Goal: Information Seeking & Learning: Find specific fact

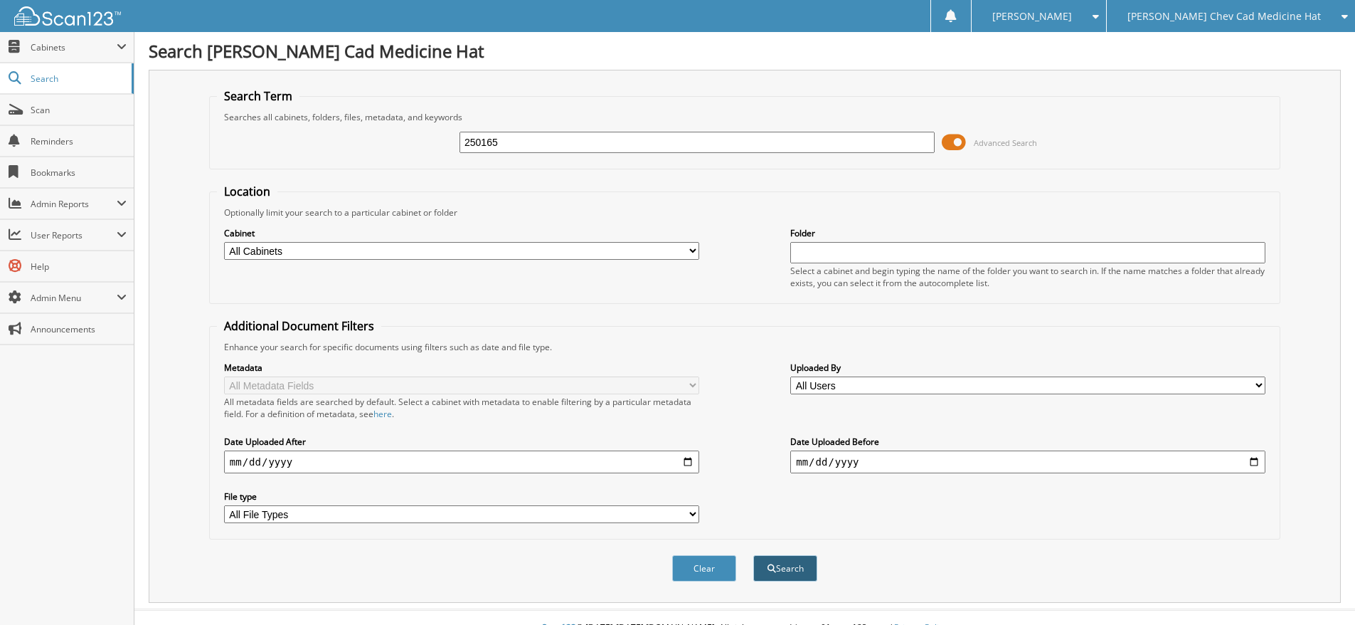
type input "250165"
click at [778, 563] on button "Search" at bounding box center [785, 568] width 64 height 26
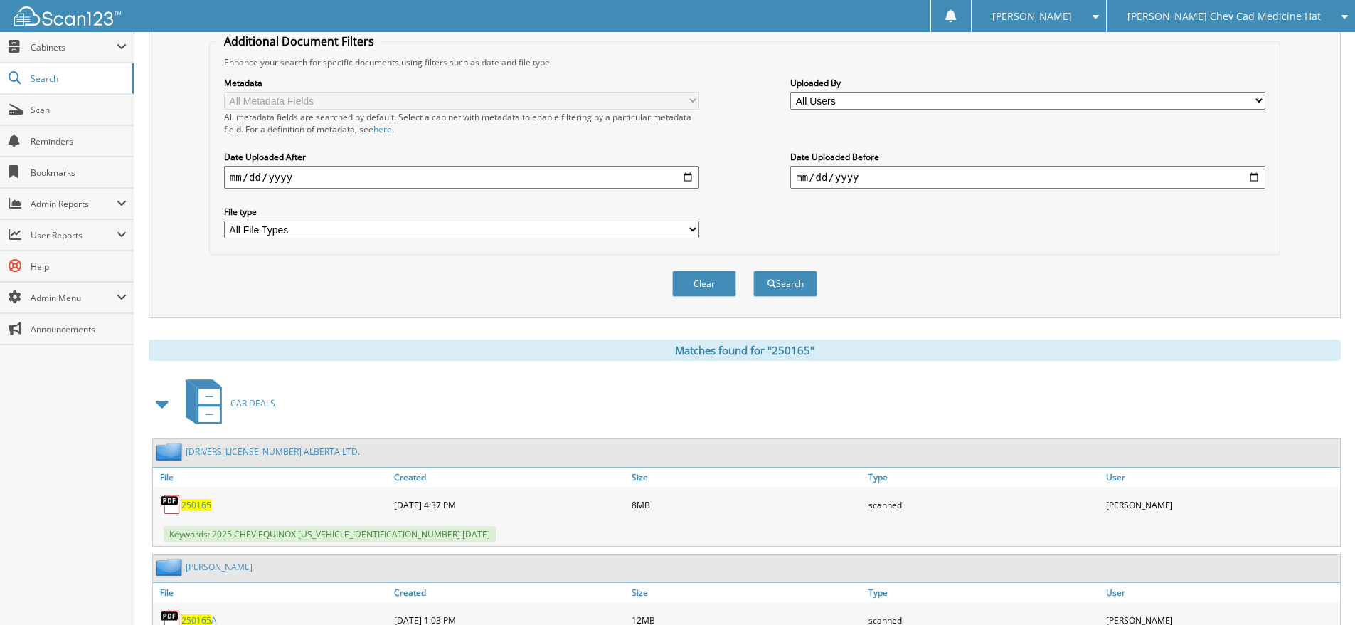
scroll to position [365, 0]
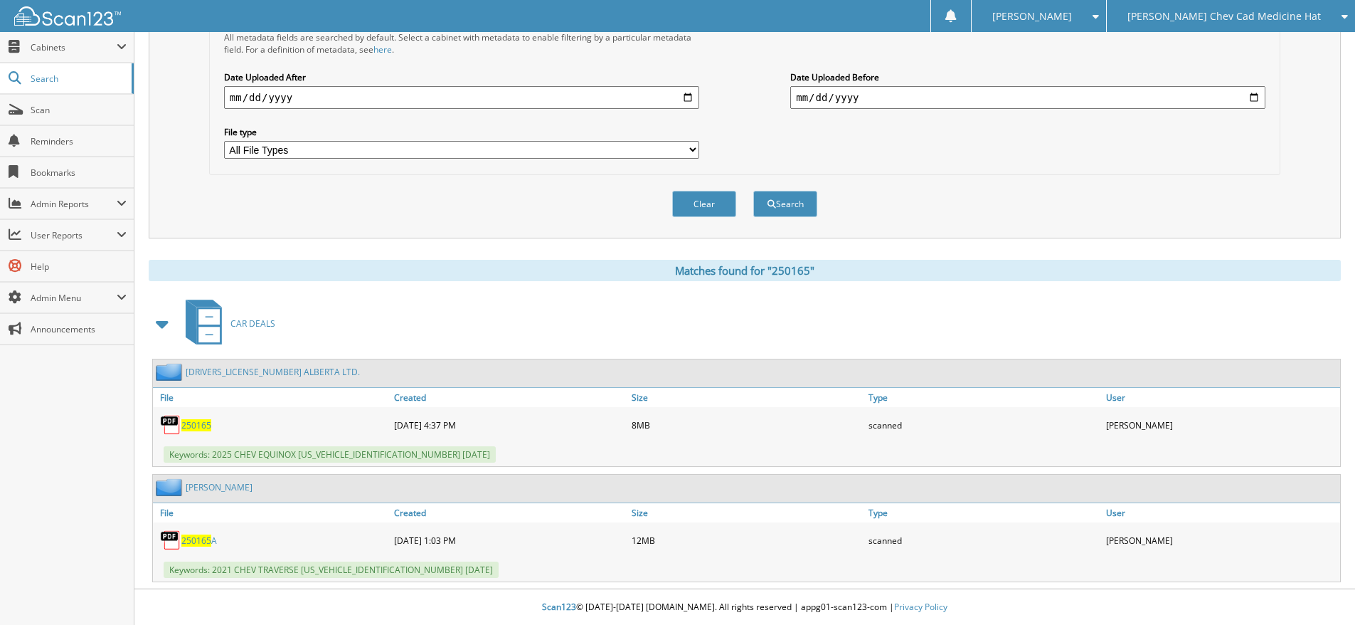
click at [206, 370] on link "650858 ALBERTA LTD." at bounding box center [273, 372] width 174 height 12
